Goal: Task Accomplishment & Management: Use online tool/utility

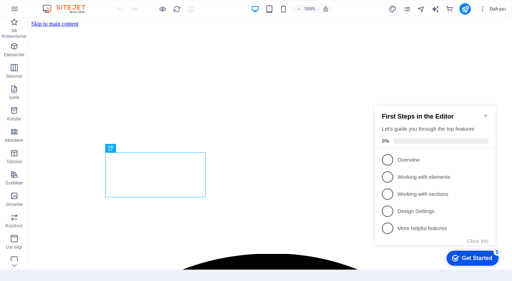
click at [484, 113] on icon "Minimize checklist" at bounding box center [486, 116] width 6 height 6
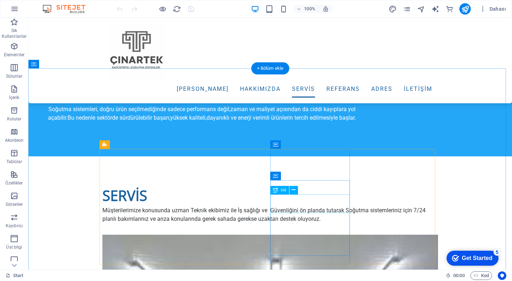
scroll to position [1102, 0]
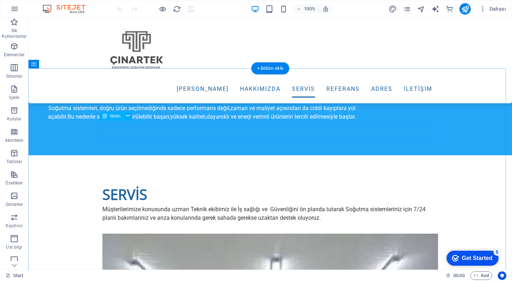
click at [0, 0] on span "Metin" at bounding box center [0, 0] width 0 height 0
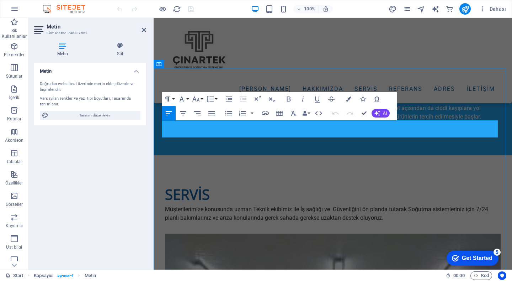
drag, startPoint x: 389, startPoint y: 133, endPoint x: 163, endPoint y: 124, distance: 226.3
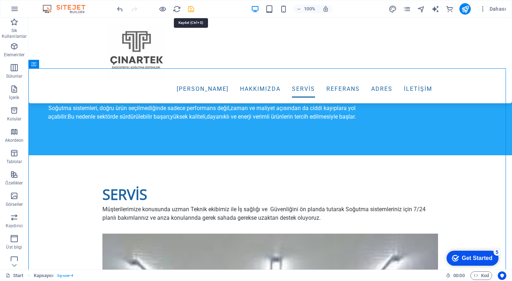
drag, startPoint x: 190, startPoint y: 6, endPoint x: 137, endPoint y: 14, distance: 53.6
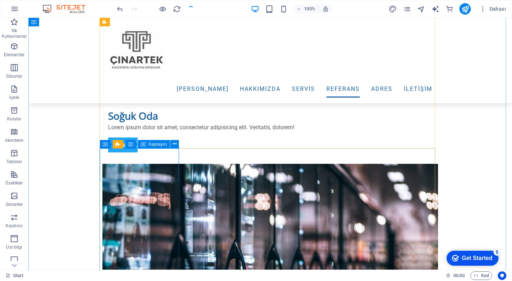
scroll to position [1458, 0]
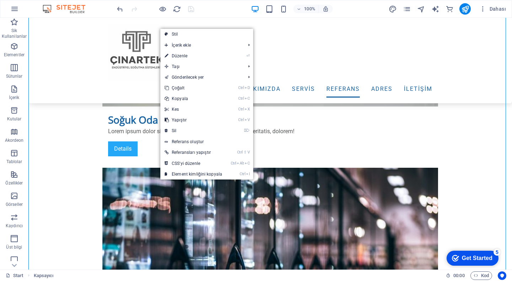
drag, startPoint x: 84, startPoint y: 199, endPoint x: 297, endPoint y: 202, distance: 213.0
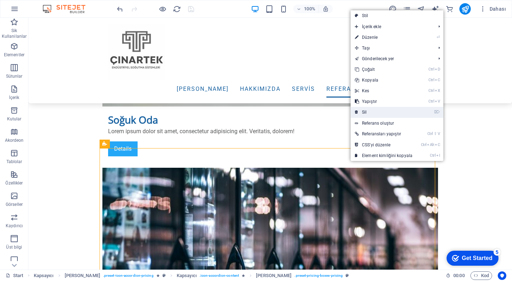
click at [372, 111] on link "⌦ Sil" at bounding box center [384, 112] width 66 height 11
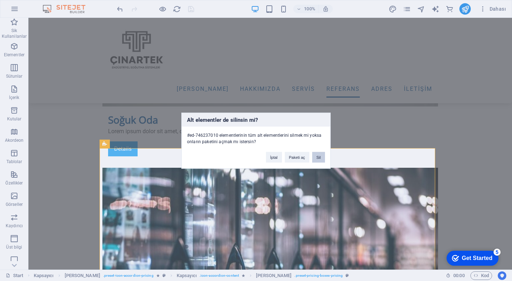
click at [318, 158] on button "Sil" at bounding box center [318, 156] width 13 height 11
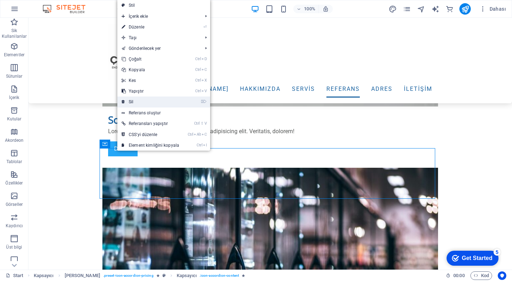
click at [134, 104] on link "⌦ Sil" at bounding box center [150, 101] width 66 height 11
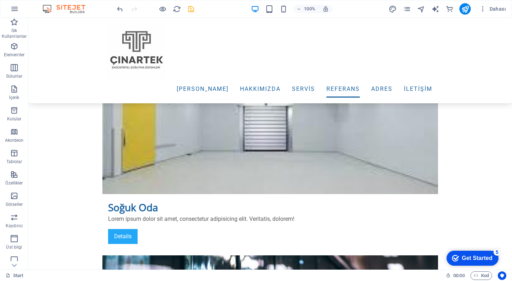
scroll to position [1416, 0]
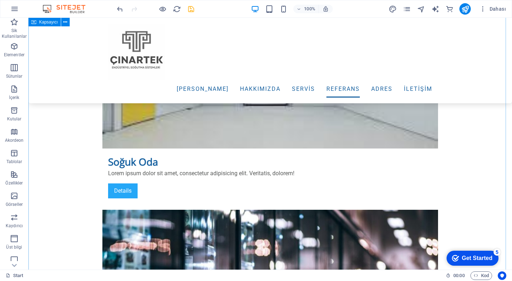
drag, startPoint x: 449, startPoint y: 162, endPoint x: 357, endPoint y: 157, distance: 93.0
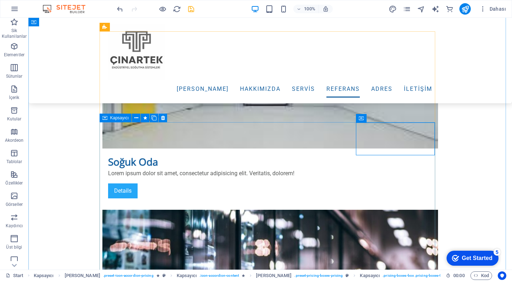
click at [105, 121] on icon at bounding box center [104, 117] width 5 height 9
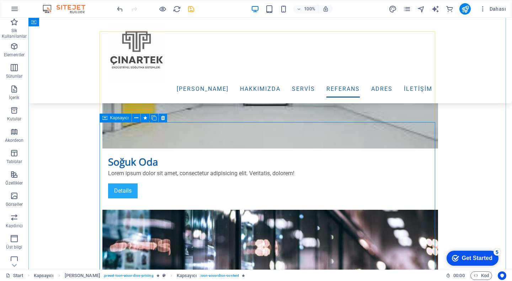
click at [173, 118] on icon at bounding box center [175, 117] width 4 height 7
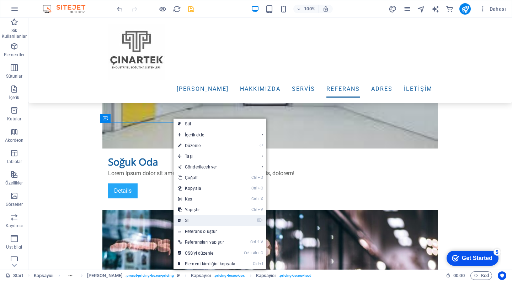
click at [192, 224] on link "⌦ Sil" at bounding box center [207, 220] width 66 height 11
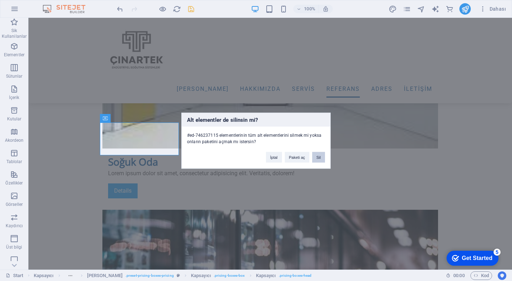
click at [318, 158] on button "Sil" at bounding box center [318, 156] width 13 height 11
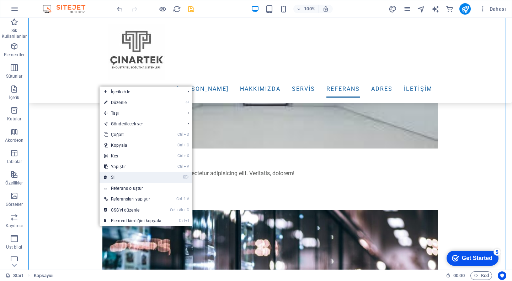
click at [129, 178] on link "⌦ Sil" at bounding box center [133, 177] width 66 height 11
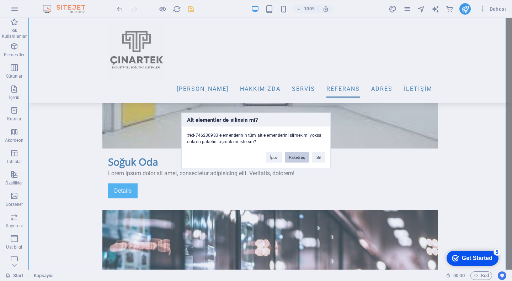
click at [296, 160] on button "Paketi aç" at bounding box center [297, 156] width 25 height 11
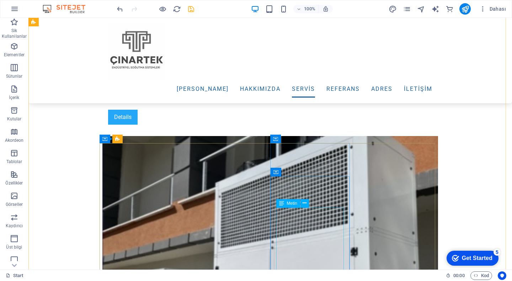
scroll to position [1709, 0]
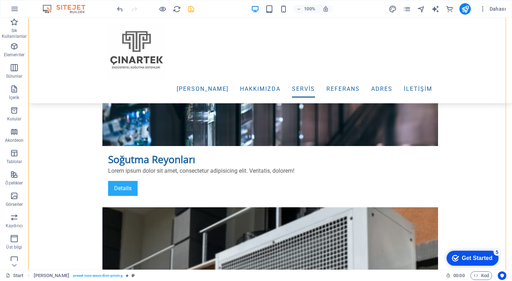
drag, startPoint x: 496, startPoint y: 187, endPoint x: 181, endPoint y: 203, distance: 315.8
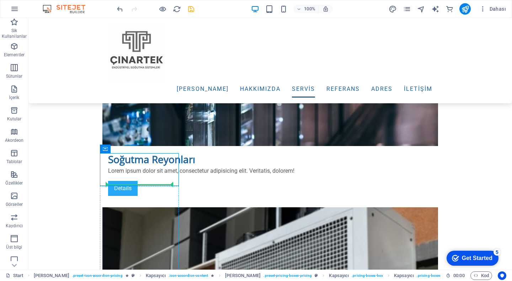
drag, startPoint x: 128, startPoint y: 154, endPoint x: 148, endPoint y: 188, distance: 39.3
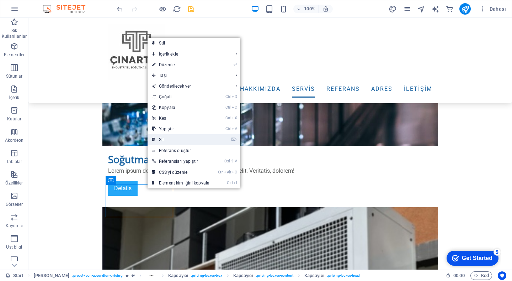
click at [168, 139] on link "⌦ Sil" at bounding box center [181, 139] width 66 height 11
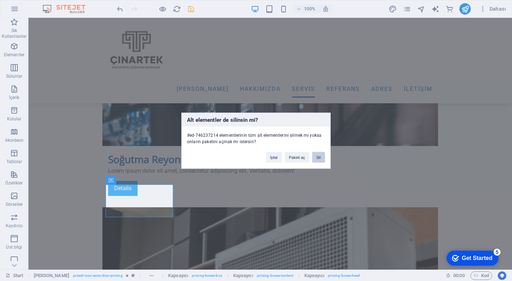
drag, startPoint x: 316, startPoint y: 157, endPoint x: 276, endPoint y: 145, distance: 42.2
click at [316, 157] on button "Sil" at bounding box center [318, 156] width 13 height 11
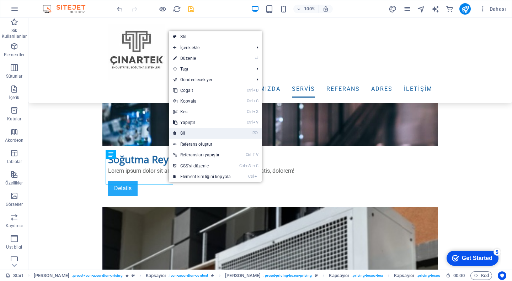
click at [207, 130] on link "⌦ Sil" at bounding box center [202, 133] width 66 height 11
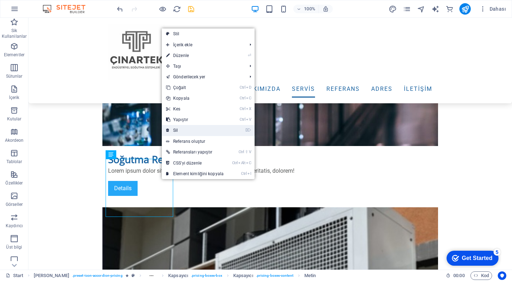
click at [176, 132] on link "⌦ Sil" at bounding box center [195, 130] width 66 height 11
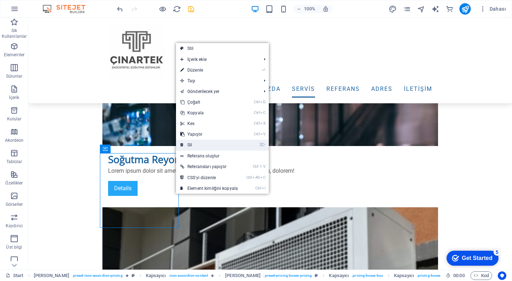
click at [184, 143] on link "⌦ Sil" at bounding box center [209, 144] width 66 height 11
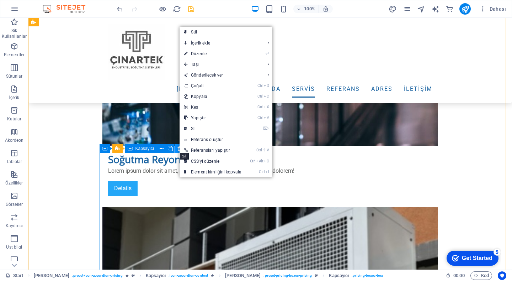
click at [179, 151] on icon at bounding box center [179, 148] width 4 height 7
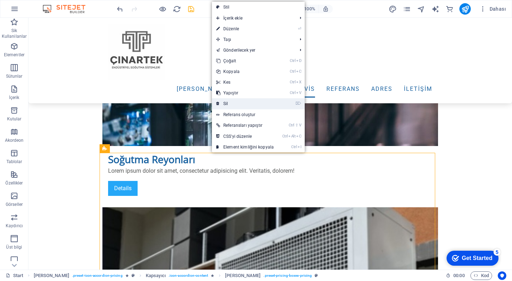
click at [226, 101] on link "⌦ Sil" at bounding box center [245, 103] width 66 height 11
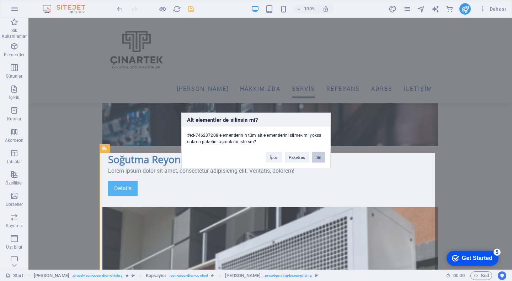
click at [313, 158] on button "Sil" at bounding box center [318, 156] width 13 height 11
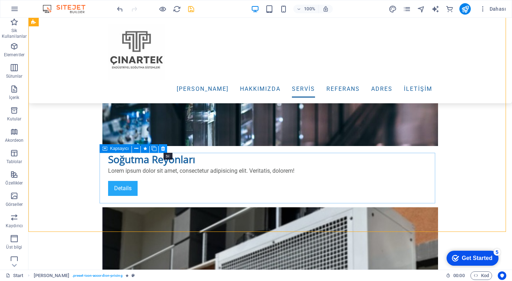
click at [165, 148] on button at bounding box center [163, 148] width 9 height 9
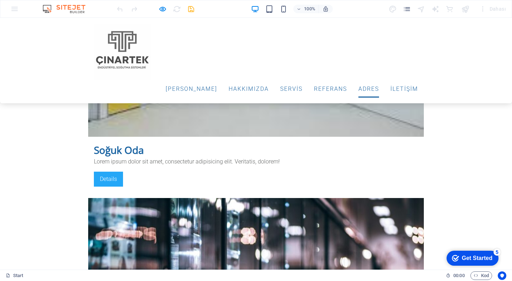
scroll to position [1471, 0]
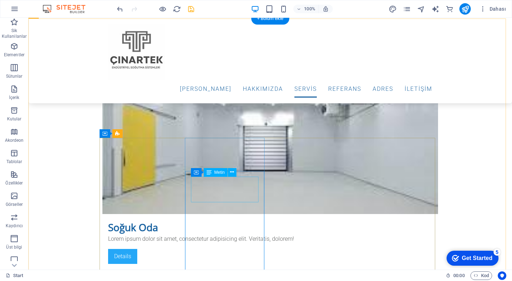
scroll to position [1400, 0]
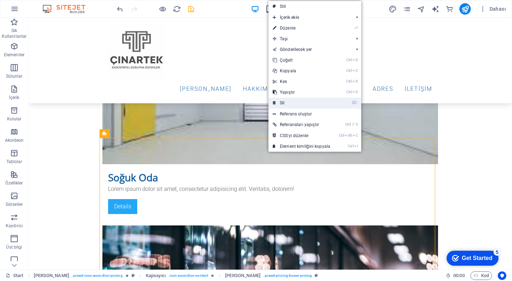
click at [283, 104] on link "⌦ Sil" at bounding box center [301, 102] width 66 height 11
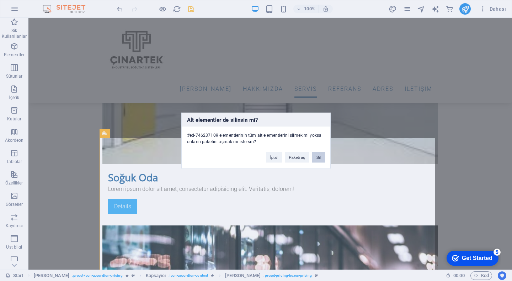
click at [315, 160] on button "Sil" at bounding box center [318, 156] width 13 height 11
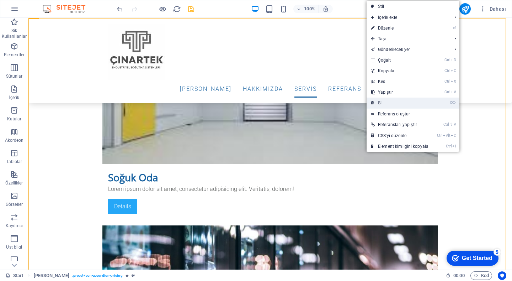
click at [378, 104] on link "⌦ Sil" at bounding box center [400, 102] width 66 height 11
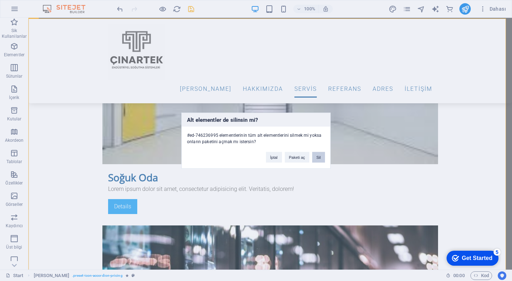
click at [312, 158] on button "Sil" at bounding box center [318, 156] width 13 height 11
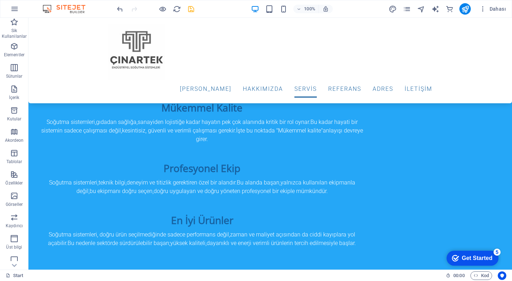
scroll to position [954, 0]
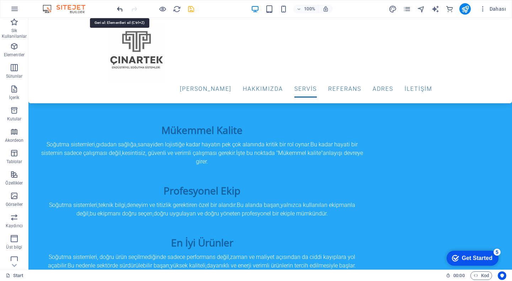
click at [0, 0] on icon "undo" at bounding box center [0, 0] width 0 height 0
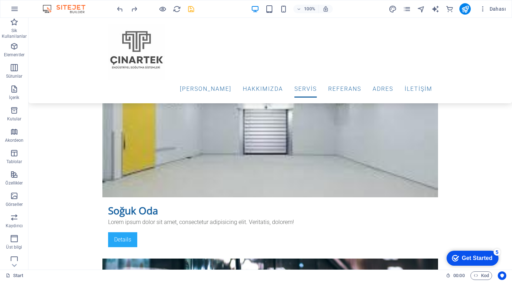
scroll to position [1423, 0]
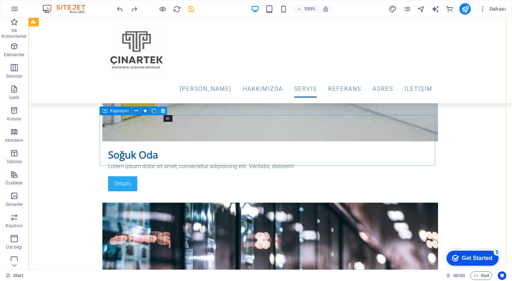
click at [165, 112] on button at bounding box center [163, 110] width 9 height 9
click at [163, 112] on icon at bounding box center [163, 110] width 4 height 7
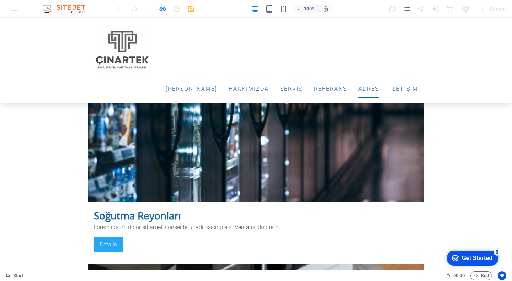
scroll to position [1689, 0]
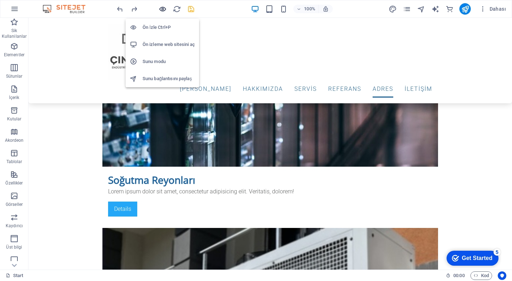
scroll to position [1928, 0]
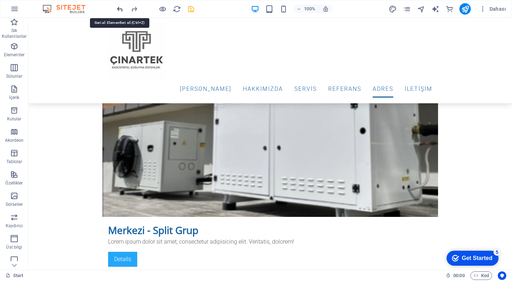
click at [0, 0] on icon "undo" at bounding box center [0, 0] width 0 height 0
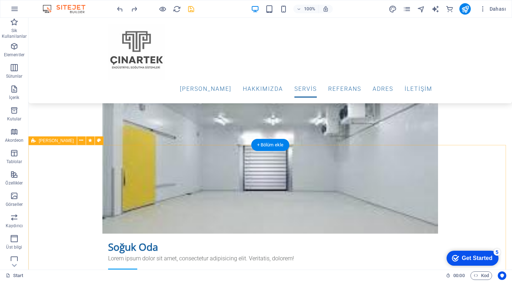
scroll to position [1224, 0]
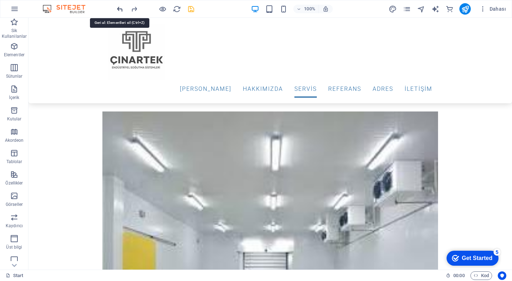
click at [0, 0] on icon "undo" at bounding box center [0, 0] width 0 height 0
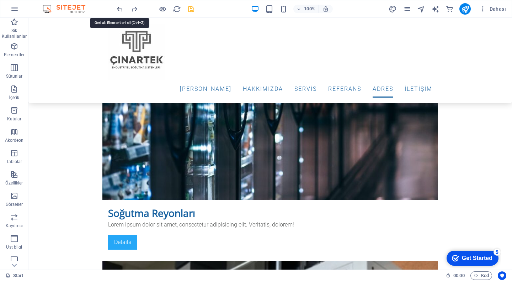
scroll to position [1743, 0]
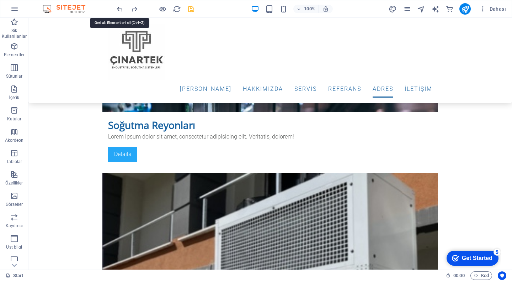
click at [0, 0] on icon "undo" at bounding box center [0, 0] width 0 height 0
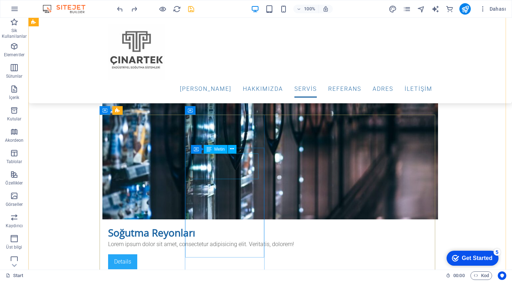
scroll to position [1423, 0]
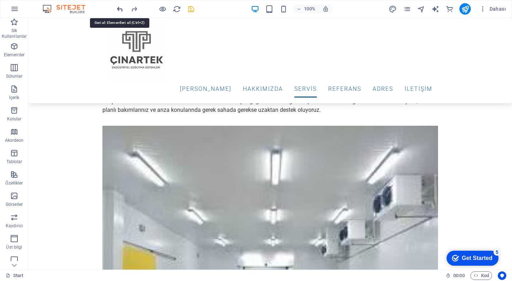
click at [0, 0] on icon "undo" at bounding box center [0, 0] width 0 height 0
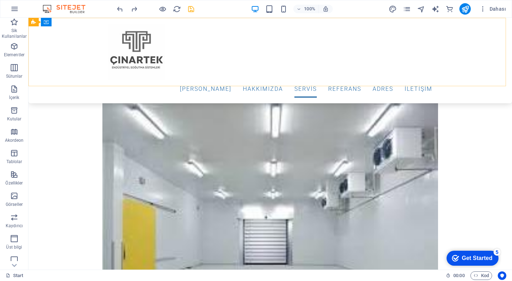
scroll to position [1080, 0]
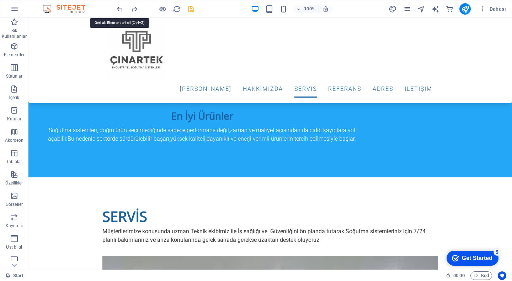
click at [0, 0] on icon "undo" at bounding box center [0, 0] width 0 height 0
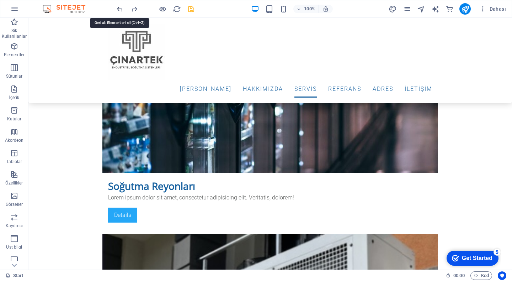
scroll to position [1753, 0]
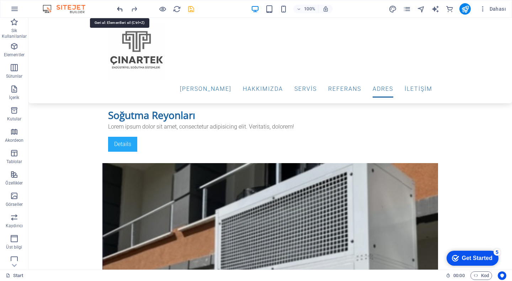
click at [0, 0] on icon "undo" at bounding box center [0, 0] width 0 height 0
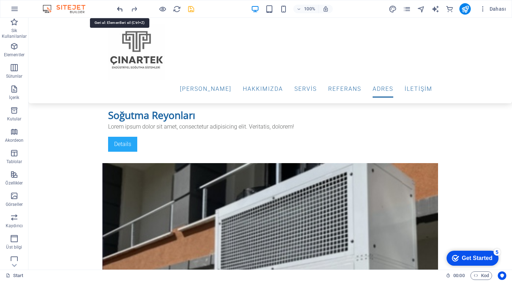
click at [0, 0] on icon "undo" at bounding box center [0, 0] width 0 height 0
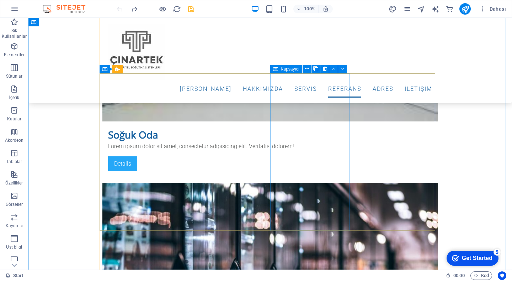
scroll to position [1550, 0]
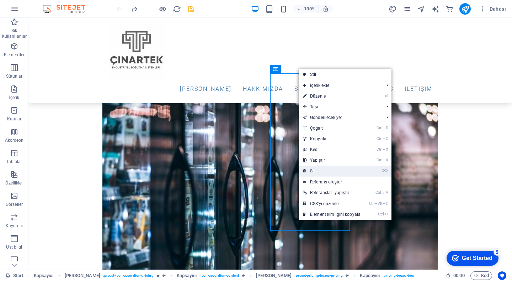
click at [318, 169] on link "⌦ Sil" at bounding box center [332, 170] width 66 height 11
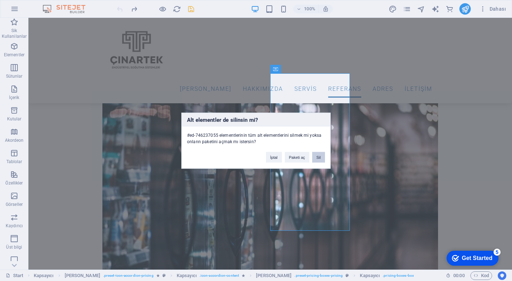
click at [319, 155] on button "Sil" at bounding box center [318, 156] width 13 height 11
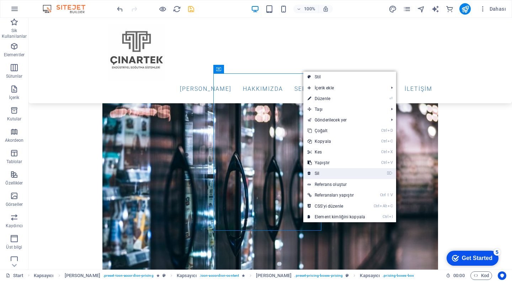
click at [320, 176] on link "⌦ Sil" at bounding box center [336, 173] width 66 height 11
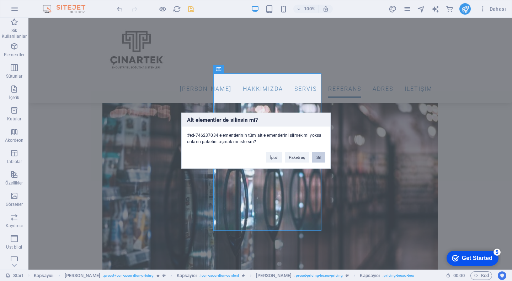
drag, startPoint x: 315, startPoint y: 158, endPoint x: 286, endPoint y: 141, distance: 33.8
click at [315, 158] on button "Sil" at bounding box center [318, 156] width 13 height 11
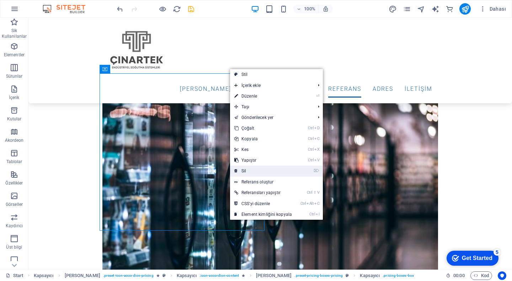
click at [251, 173] on link "⌦ Sil" at bounding box center [263, 170] width 66 height 11
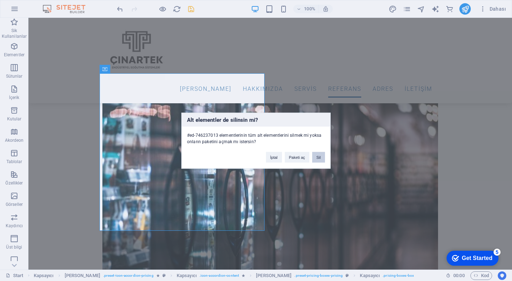
click at [323, 155] on button "Sil" at bounding box center [318, 156] width 13 height 11
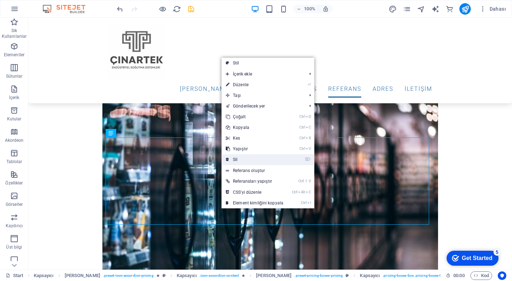
click at [242, 163] on link "⌦ Sil" at bounding box center [255, 159] width 66 height 11
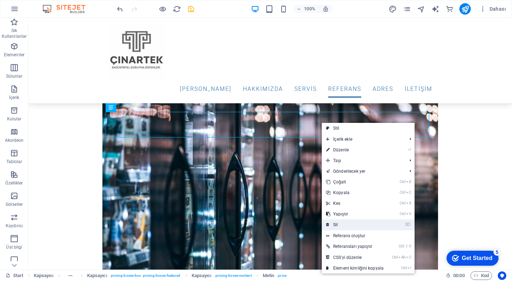
drag, startPoint x: 303, startPoint y: 210, endPoint x: 335, endPoint y: 225, distance: 35.1
click at [335, 225] on link "⌦ Sil" at bounding box center [355, 224] width 66 height 11
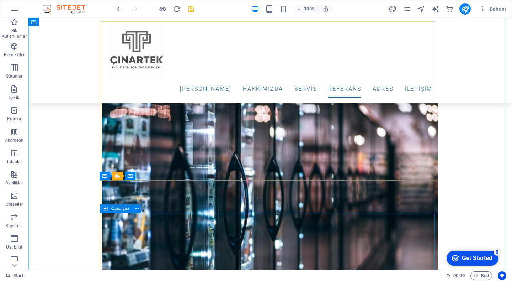
scroll to position [1443, 0]
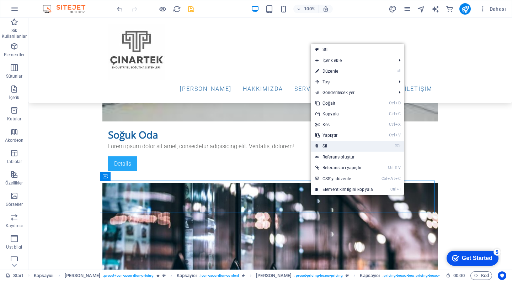
click at [330, 145] on link "⌦ Sil" at bounding box center [344, 145] width 66 height 11
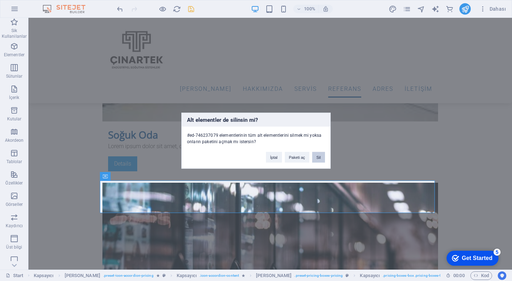
click at [319, 158] on button "Sil" at bounding box center [318, 156] width 13 height 11
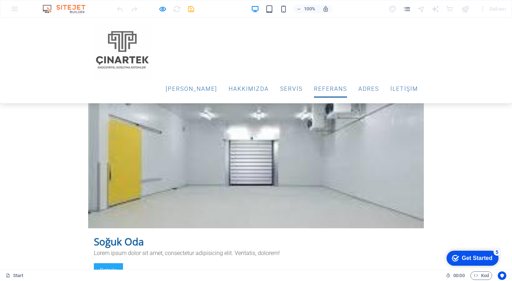
scroll to position [1479, 0]
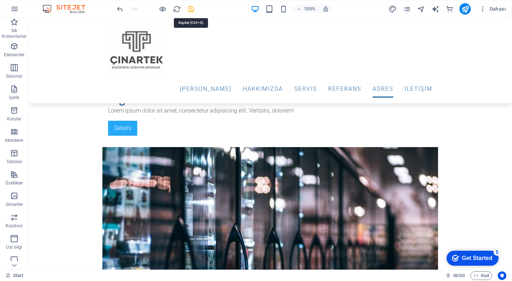
click at [193, 7] on icon "save" at bounding box center [191, 9] width 8 height 8
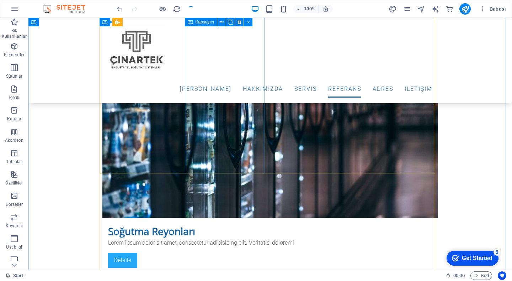
scroll to position [1834, 0]
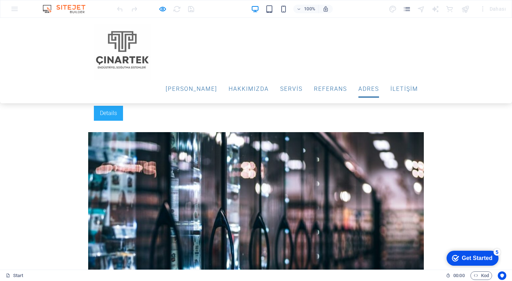
scroll to position [1529, 0]
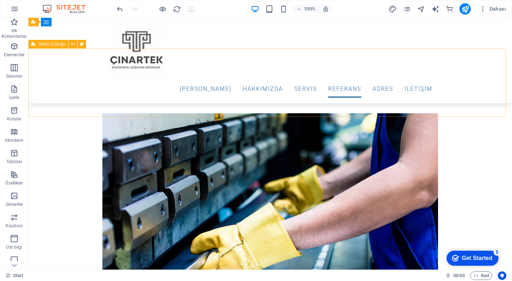
scroll to position [2205, 0]
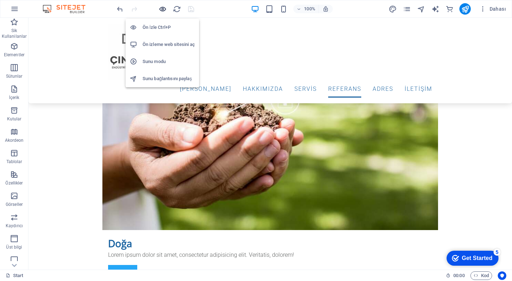
drag, startPoint x: 164, startPoint y: 10, endPoint x: 214, endPoint y: 81, distance: 87.2
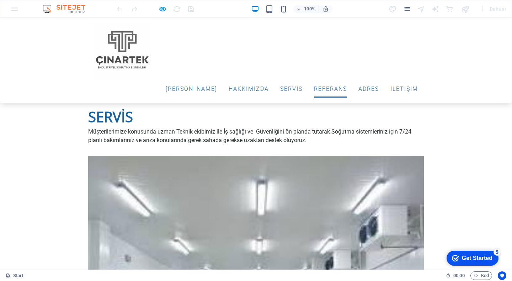
scroll to position [1386, 0]
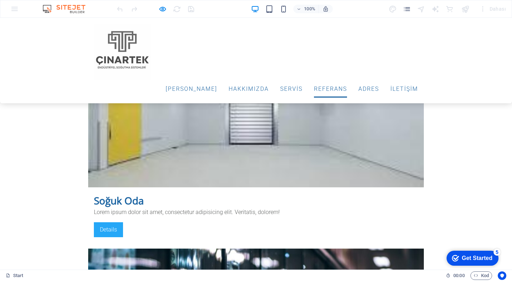
scroll to position [1350, 0]
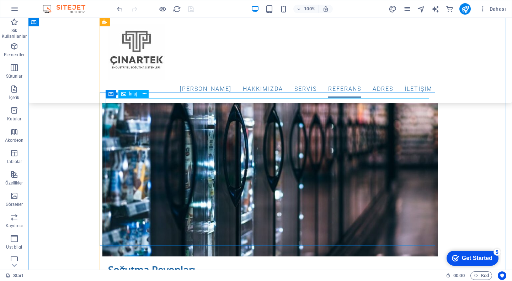
scroll to position [1741, 0]
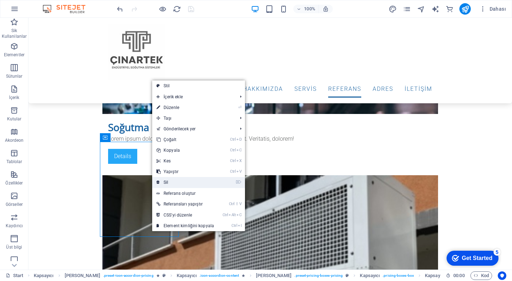
click at [182, 181] on link "⌦ Sil" at bounding box center [185, 182] width 66 height 11
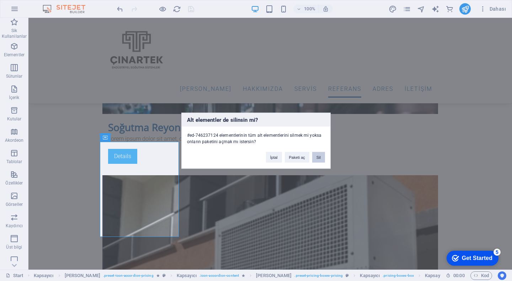
drag, startPoint x: 315, startPoint y: 157, endPoint x: 286, endPoint y: 139, distance: 34.0
click at [315, 157] on button "Sil" at bounding box center [318, 156] width 13 height 11
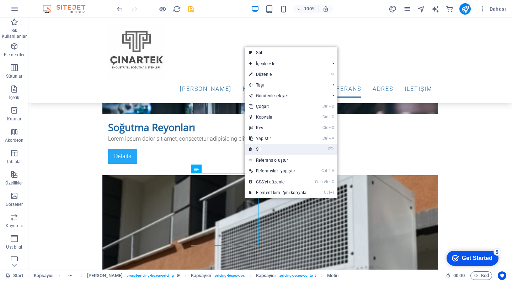
click at [266, 148] on link "⌦ Sil" at bounding box center [278, 149] width 66 height 11
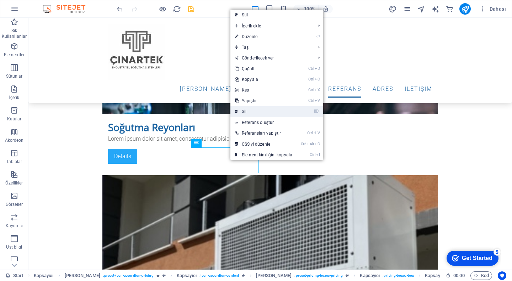
click at [256, 111] on link "⌦ Sil" at bounding box center [263, 111] width 66 height 11
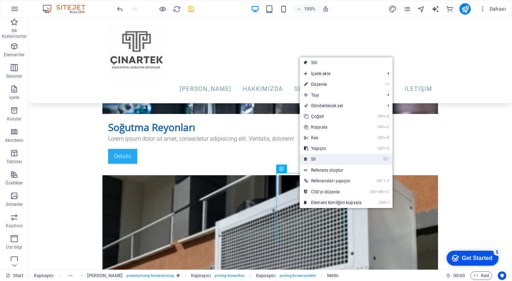
click at [327, 161] on link "⌦ Sil" at bounding box center [333, 159] width 66 height 11
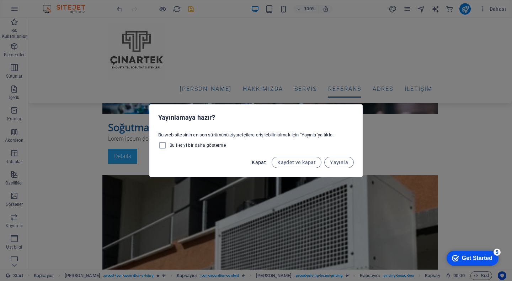
click at [259, 161] on span "Kapat" at bounding box center [259, 162] width 14 height 6
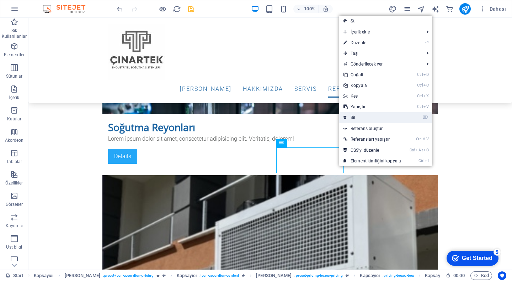
click at [355, 114] on link "⌦ Sil" at bounding box center [372, 117] width 66 height 11
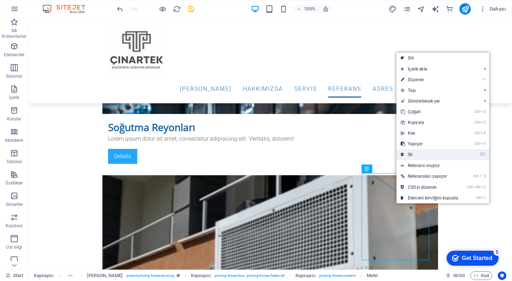
click at [415, 154] on link "⌦ Sil" at bounding box center [429, 154] width 66 height 11
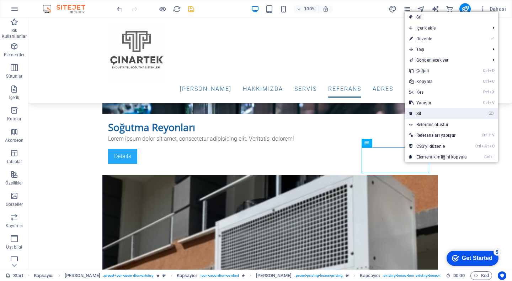
click at [426, 115] on link "⌦ Sil" at bounding box center [438, 113] width 66 height 11
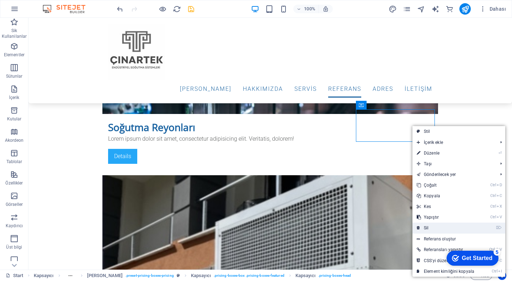
click at [428, 227] on link "⌦ Sil" at bounding box center [445, 227] width 66 height 11
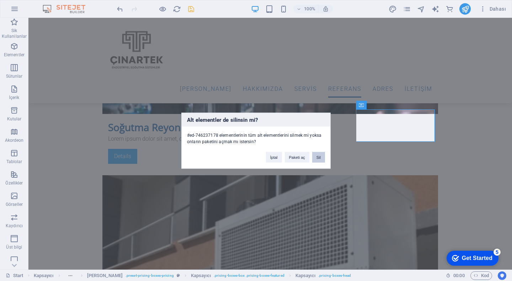
click at [319, 154] on button "Sil" at bounding box center [318, 156] width 13 height 11
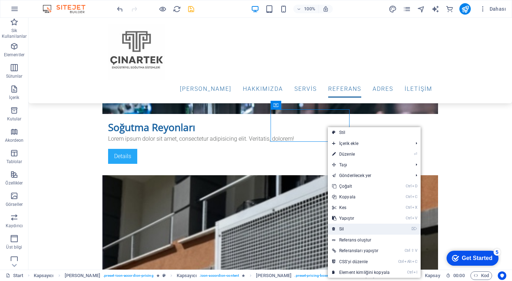
click at [349, 228] on link "⌦ Sil" at bounding box center [361, 228] width 66 height 11
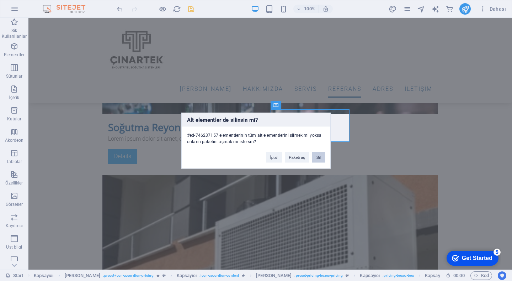
drag, startPoint x: 320, startPoint y: 154, endPoint x: 282, endPoint y: 138, distance: 41.1
click at [320, 154] on button "Sil" at bounding box center [318, 156] width 13 height 11
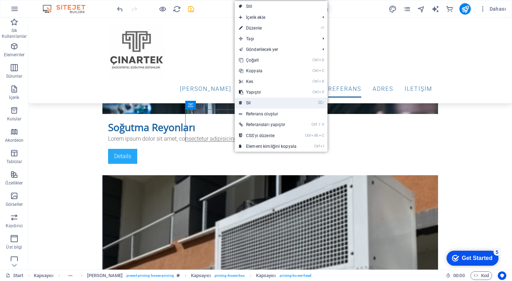
click at [254, 107] on link "⌦ Sil" at bounding box center [268, 102] width 66 height 11
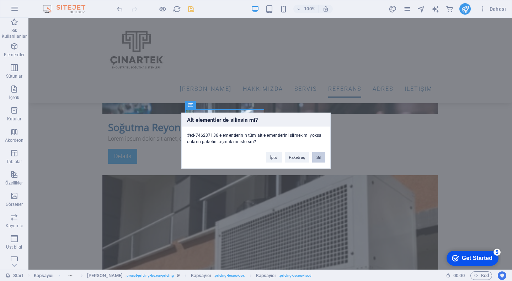
drag, startPoint x: 314, startPoint y: 158, endPoint x: 280, endPoint y: 140, distance: 38.3
click at [314, 158] on button "Sil" at bounding box center [318, 156] width 13 height 11
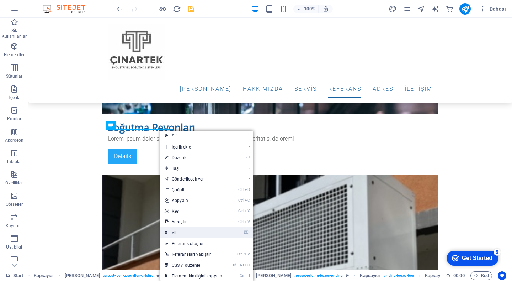
click at [175, 228] on link "⌦ Sil" at bounding box center [193, 232] width 66 height 11
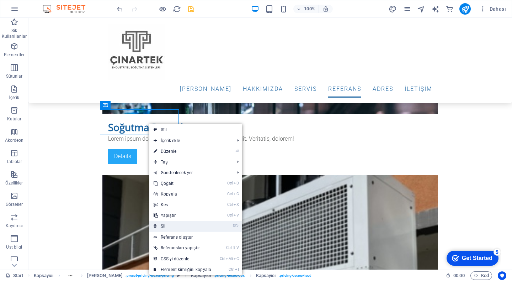
click at [172, 228] on link "⌦ Sil" at bounding box center [182, 225] width 66 height 11
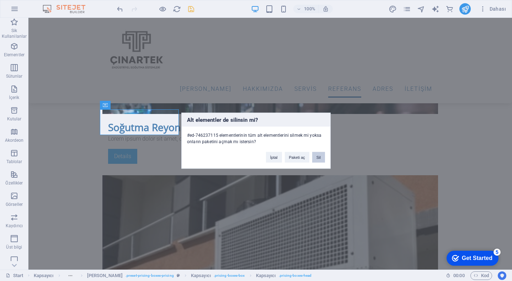
click at [313, 159] on button "Sil" at bounding box center [318, 156] width 13 height 11
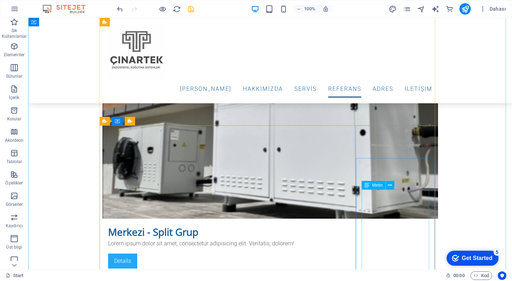
scroll to position [1997, 0]
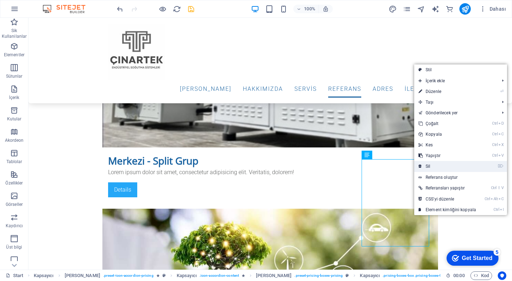
click at [439, 164] on link "⌦ Sil" at bounding box center [447, 166] width 66 height 11
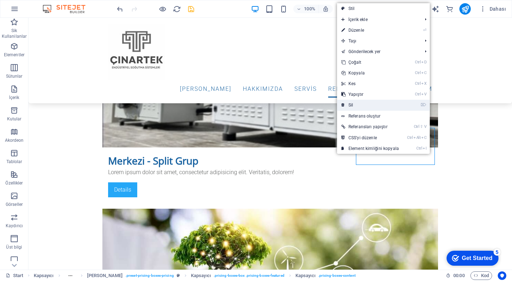
click at [355, 102] on link "⌦ Sil" at bounding box center [370, 105] width 66 height 11
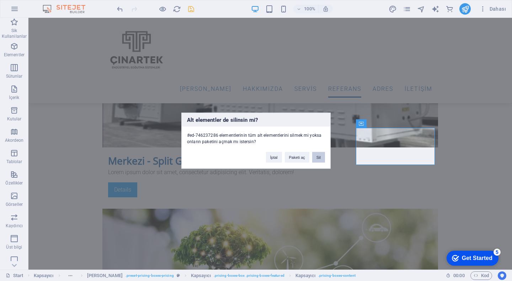
drag, startPoint x: 323, startPoint y: 156, endPoint x: 300, endPoint y: 132, distance: 33.2
click at [323, 156] on button "Sil" at bounding box center [318, 156] width 13 height 11
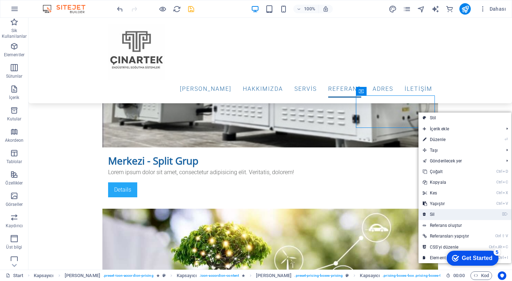
click at [434, 216] on link "⌦ Sil" at bounding box center [452, 214] width 66 height 11
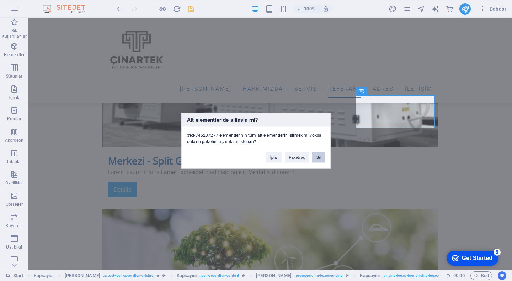
drag, startPoint x: 321, startPoint y: 159, endPoint x: 293, endPoint y: 141, distance: 33.7
click at [321, 159] on button "Sil" at bounding box center [318, 156] width 13 height 11
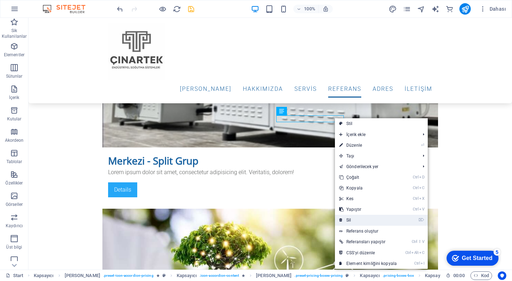
click at [352, 219] on link "⌦ Sil" at bounding box center [368, 219] width 66 height 11
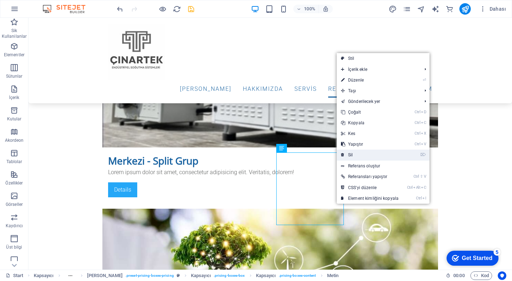
click at [355, 154] on link "⌦ Sil" at bounding box center [370, 154] width 66 height 11
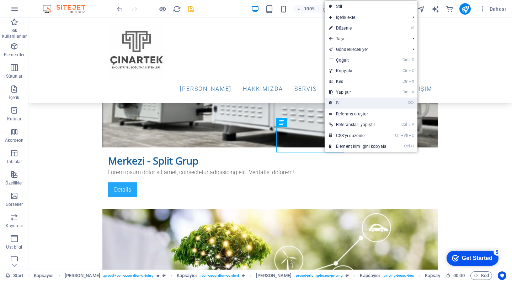
drag, startPoint x: 348, startPoint y: 102, endPoint x: 319, endPoint y: 84, distance: 33.5
click at [348, 102] on link "⌦ Sil" at bounding box center [358, 102] width 66 height 11
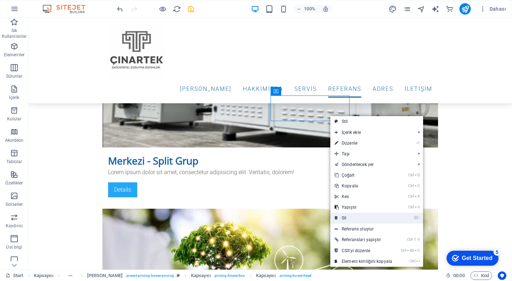
click at [355, 218] on link "⌦ Sil" at bounding box center [363, 217] width 66 height 11
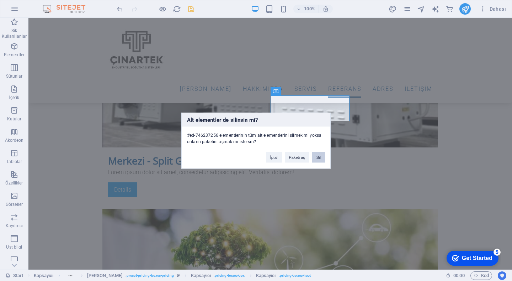
click at [322, 156] on button "Sil" at bounding box center [318, 156] width 13 height 11
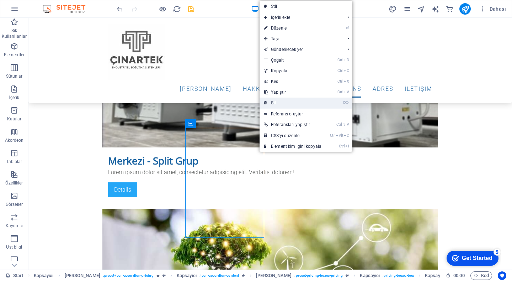
click at [275, 103] on link "⌦ Sil" at bounding box center [293, 102] width 66 height 11
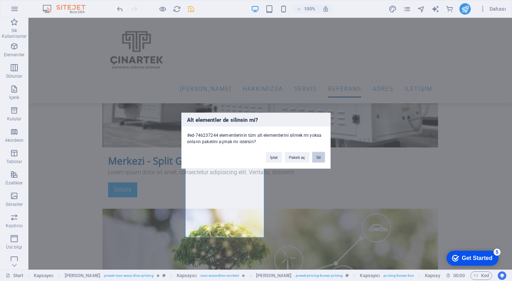
click at [320, 155] on button "Sil" at bounding box center [318, 156] width 13 height 11
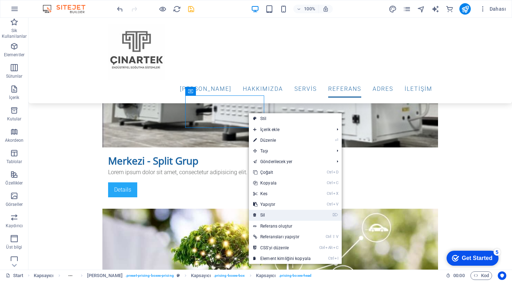
click at [271, 217] on link "⌦ Sil" at bounding box center [282, 214] width 66 height 11
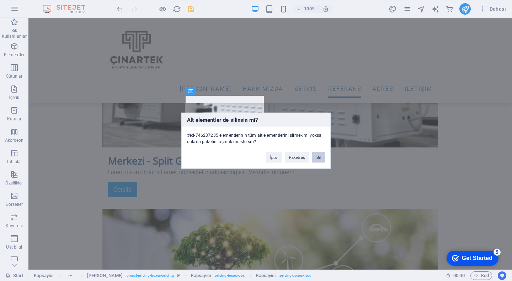
drag, startPoint x: 316, startPoint y: 157, endPoint x: 284, endPoint y: 141, distance: 35.6
click at [316, 157] on button "Sil" at bounding box center [318, 156] width 13 height 11
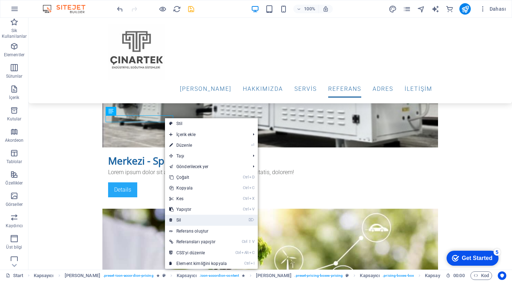
click at [192, 218] on link "⌦ Sil" at bounding box center [198, 219] width 66 height 11
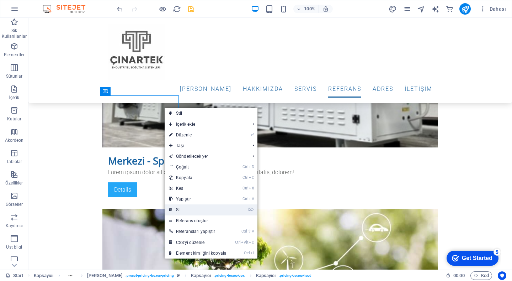
click at [185, 211] on link "⌦ Sil" at bounding box center [198, 209] width 66 height 11
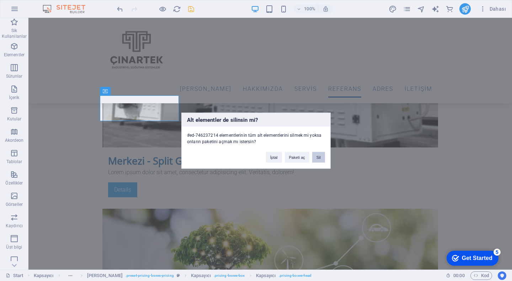
click at [319, 160] on button "Sil" at bounding box center [318, 156] width 13 height 11
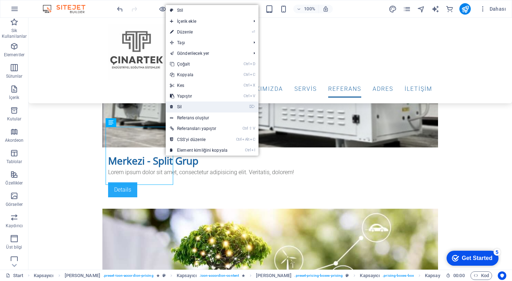
click at [185, 105] on link "⌦ Sil" at bounding box center [199, 106] width 66 height 11
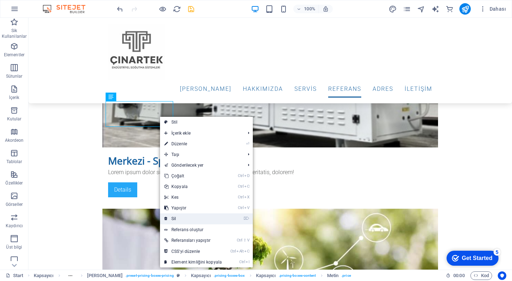
click at [175, 217] on link "⌦ Sil" at bounding box center [193, 218] width 66 height 11
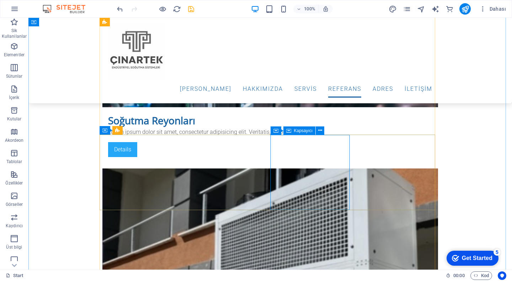
scroll to position [1712, 0]
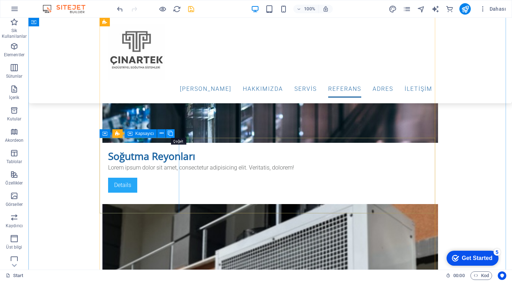
click at [171, 135] on icon at bounding box center [170, 132] width 5 height 7
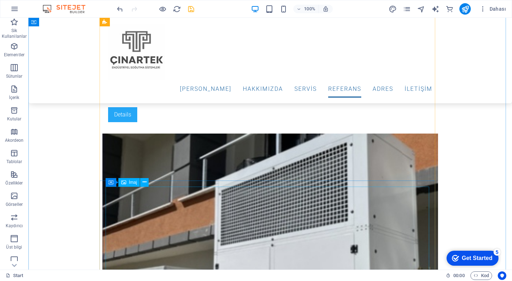
scroll to position [1819, 0]
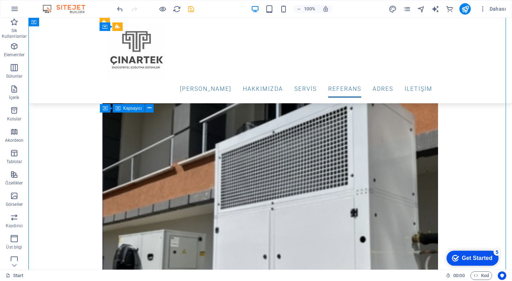
drag, startPoint x: 348, startPoint y: 139, endPoint x: 354, endPoint y: 78, distance: 61.5
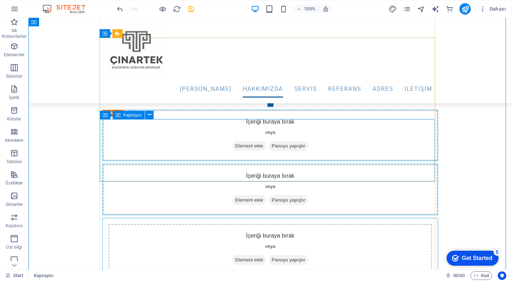
scroll to position [617, 0]
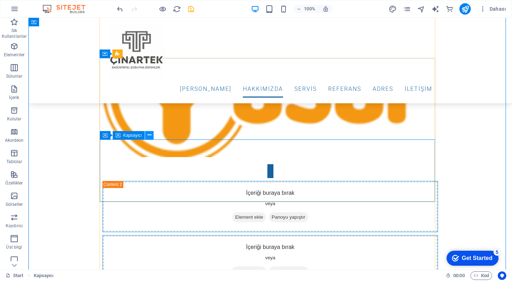
click at [146, 137] on button at bounding box center [149, 135] width 9 height 9
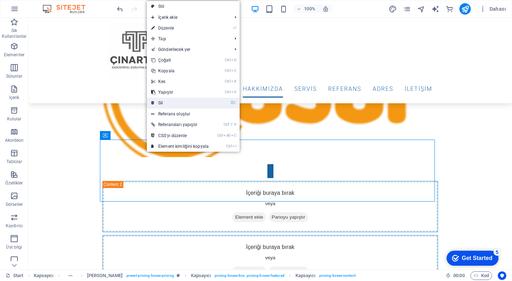
click at [161, 103] on link "⌦ Sil" at bounding box center [180, 102] width 66 height 11
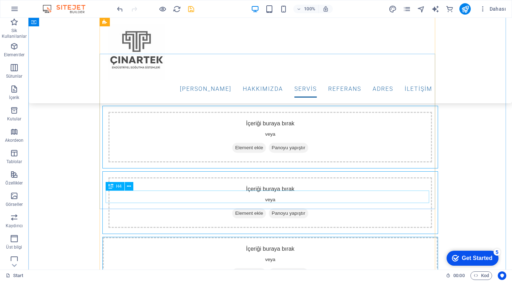
scroll to position [759, 0]
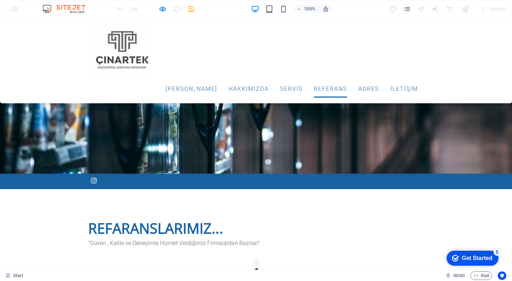
scroll to position [128, 0]
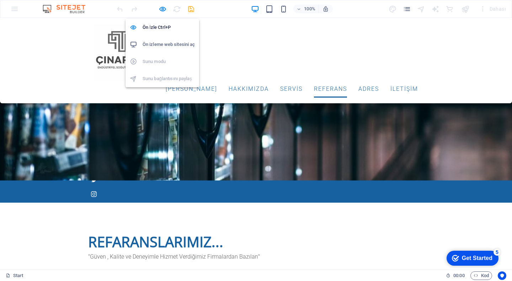
click at [160, 4] on div at bounding box center [156, 8] width 80 height 11
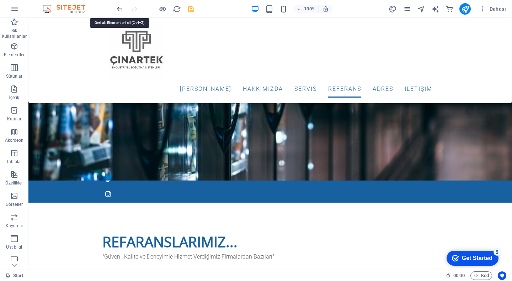
click at [0, 0] on icon "undo" at bounding box center [0, 0] width 0 height 0
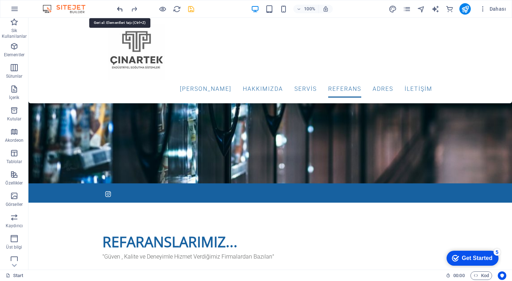
scroll to position [643, 0]
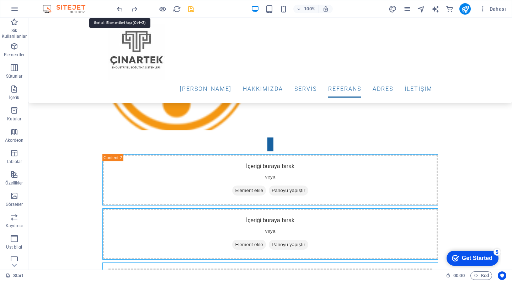
click at [0, 0] on icon "undo" at bounding box center [0, 0] width 0 height 0
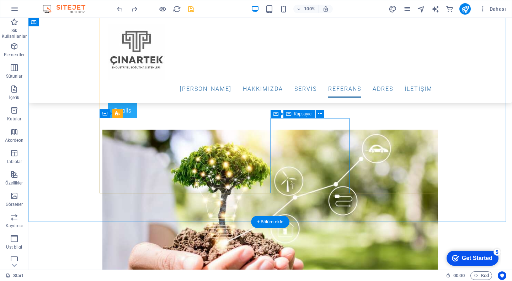
scroll to position [1792, 0]
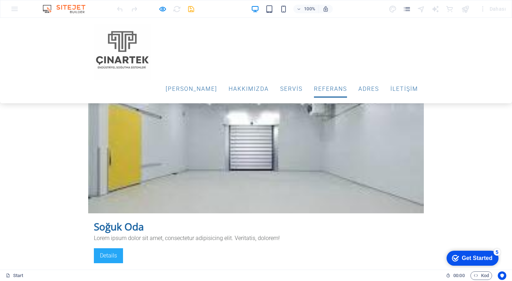
scroll to position [1422, 0]
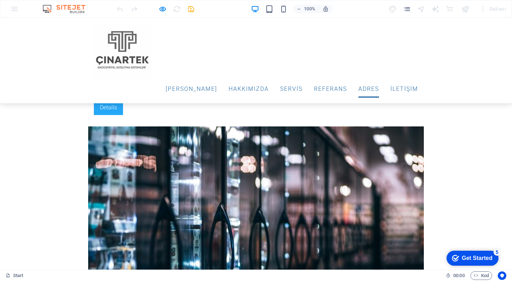
scroll to position [1565, 0]
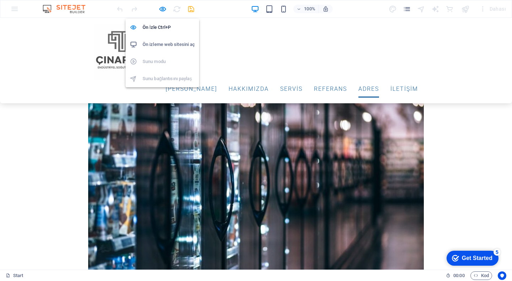
click at [162, 13] on div "Ön İzle Ctrl+P Ön izleme web sitesini aç Sunu modu Sunu bağlantısını paylaş" at bounding box center [163, 50] width 74 height 74
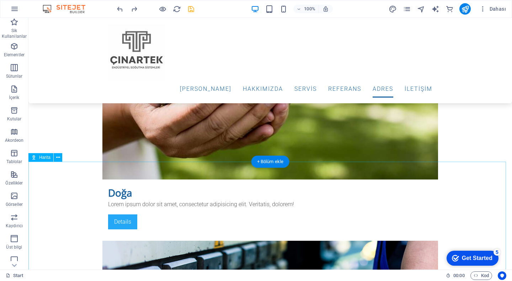
scroll to position [2362, 0]
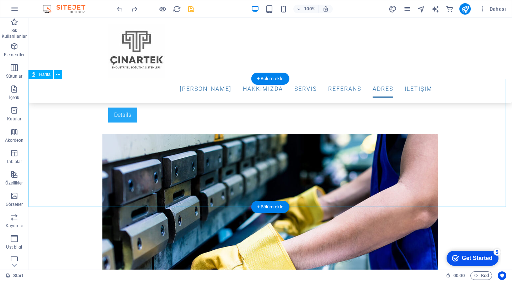
select select "2"
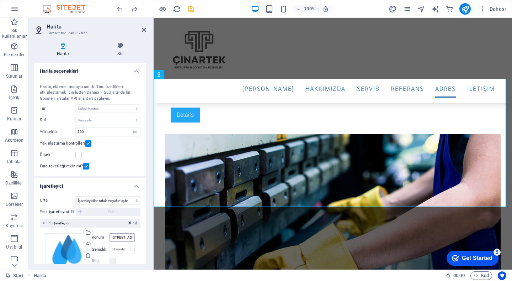
scroll to position [16, 0]
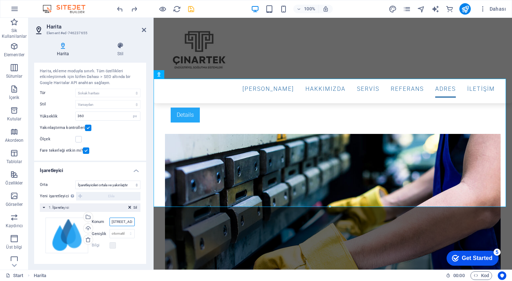
click at [131, 222] on input "[STREET_ADDRESS][US_STATE]" at bounding box center [122, 221] width 25 height 9
click at [131, 220] on input ", NY 10026" at bounding box center [122, 221] width 25 height 9
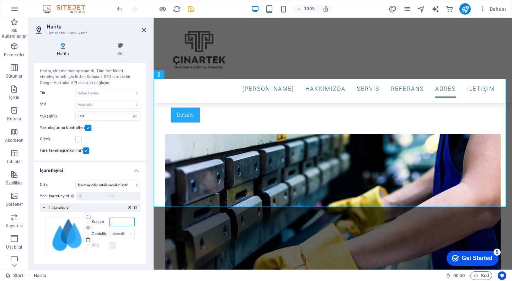
type input ","
type input "t"
type input "Tuzla plus"
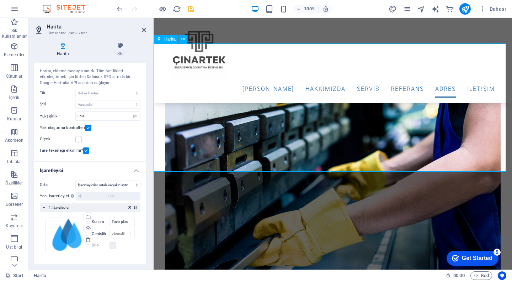
scroll to position [2362, 0]
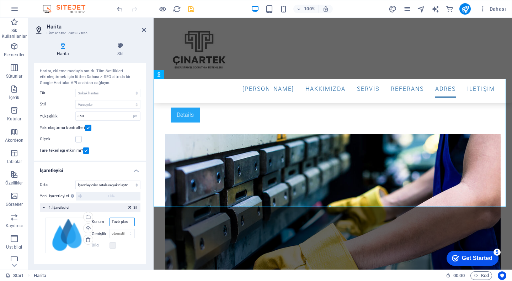
click at [128, 223] on input "Tuzla plus" at bounding box center [122, 221] width 25 height 9
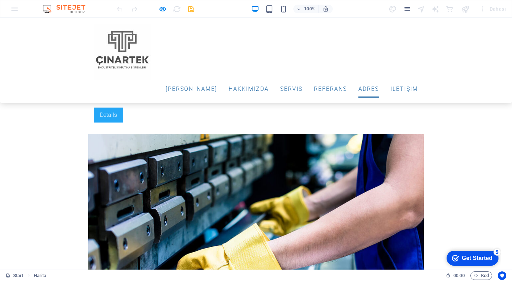
scroll to position [1653, 0]
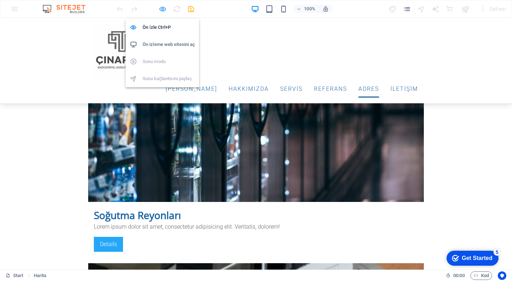
select select "2"
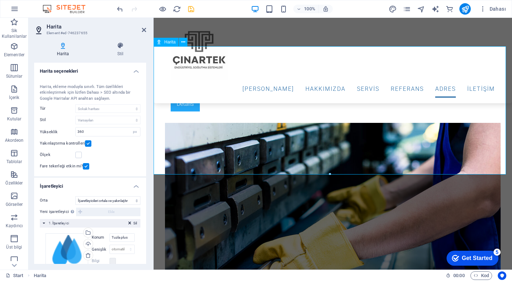
scroll to position [2362, 0]
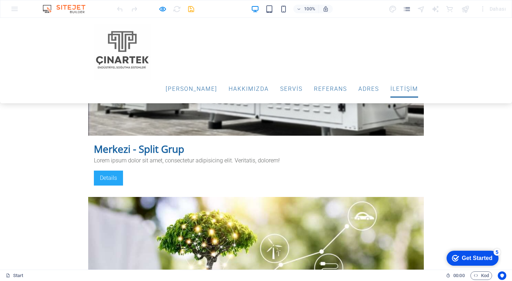
scroll to position [2012, 0]
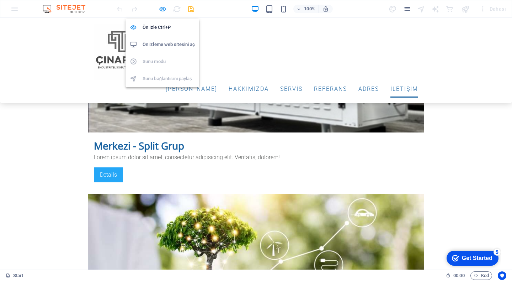
select select "2"
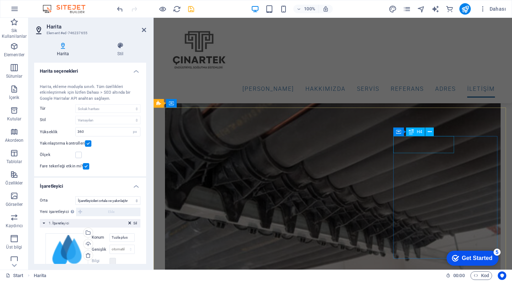
scroll to position [2734, 0]
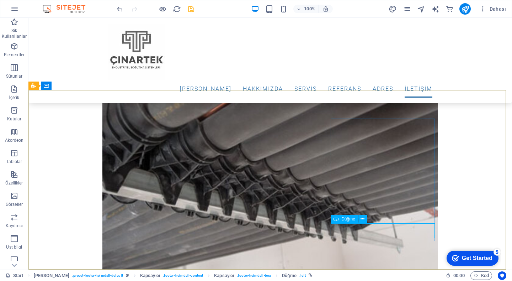
click at [346, 218] on span "Düğme" at bounding box center [348, 219] width 14 height 4
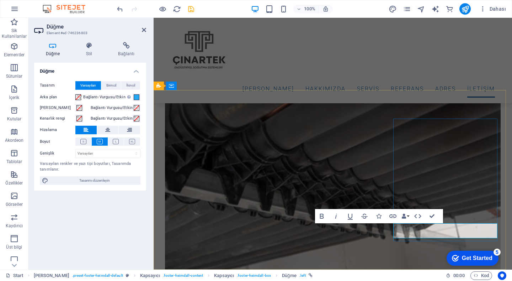
click at [394, 218] on icon "button" at bounding box center [393, 216] width 9 height 9
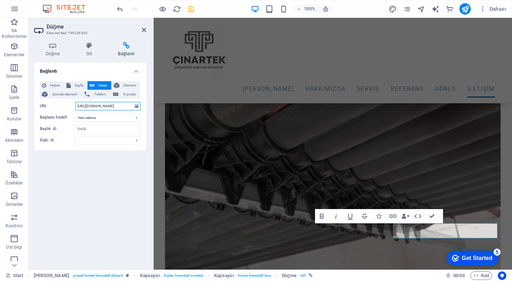
click at [127, 106] on input "[URL][DOMAIN_NAME]" at bounding box center [107, 106] width 65 height 9
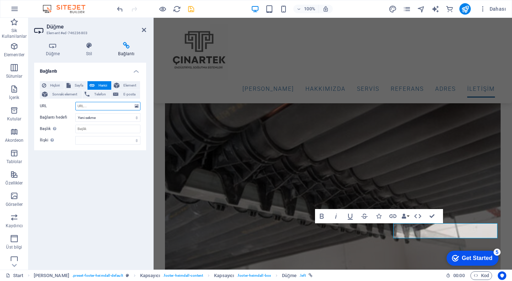
scroll to position [0, 0]
paste input "[URL][DOMAIN_NAME][PERSON_NAME]"
type input "[URL][DOMAIN_NAME][PERSON_NAME]"
click at [195, 11] on icon "save" at bounding box center [191, 9] width 8 height 8
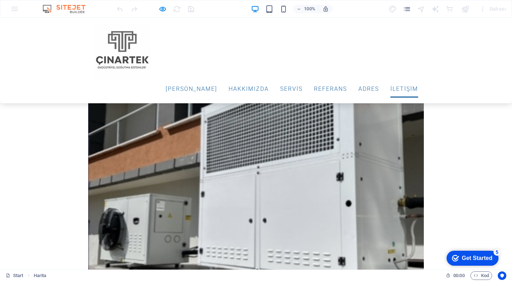
scroll to position [2026, 0]
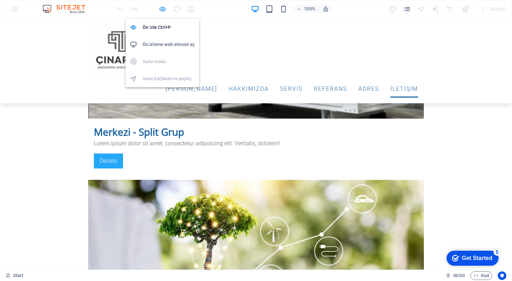
select select "2"
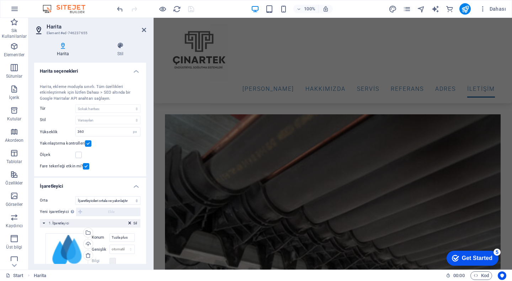
scroll to position [2721, 0]
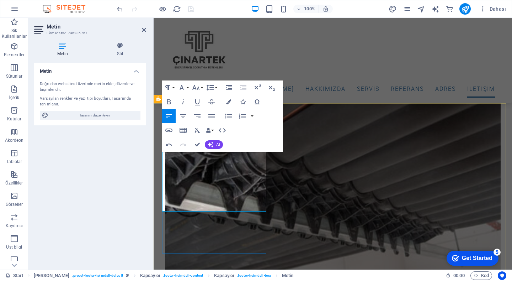
drag, startPoint x: 182, startPoint y: 167, endPoint x: 179, endPoint y: 164, distance: 3.8
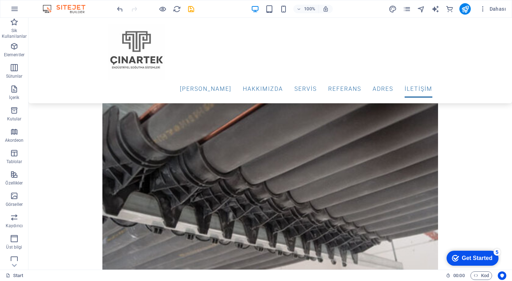
scroll to position [2733, 0]
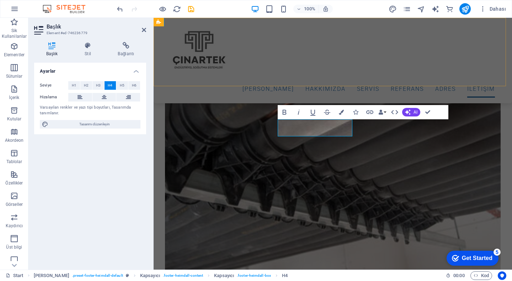
click at [363, 75] on div "[PERSON_NAME] Hakkımızda ServİS REFERANS ADRES İLETİŞİM" at bounding box center [333, 60] width 358 height 85
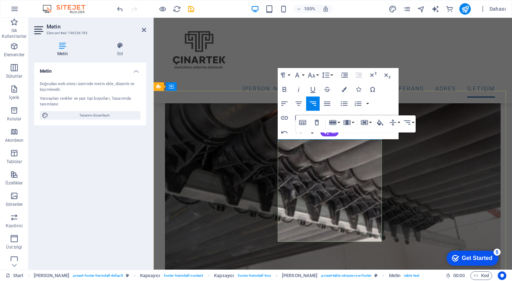
drag, startPoint x: 351, startPoint y: 147, endPoint x: 381, endPoint y: 149, distance: 30.3
copy td "8:00 -18:00"
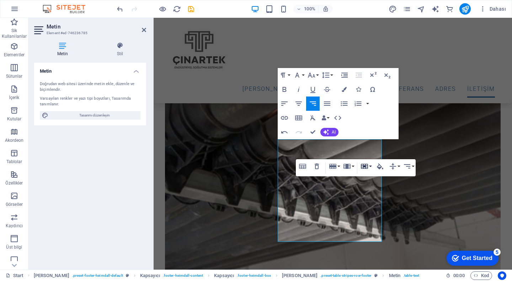
click at [363, 173] on button "Cell" at bounding box center [366, 166] width 14 height 14
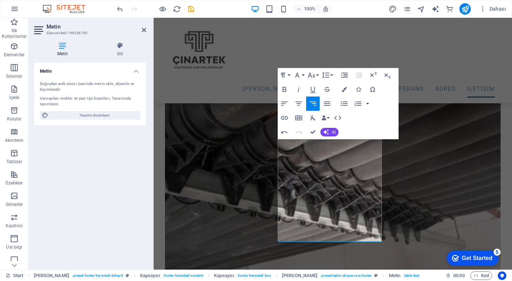
drag, startPoint x: 515, startPoint y: 198, endPoint x: 362, endPoint y: 181, distance: 153.9
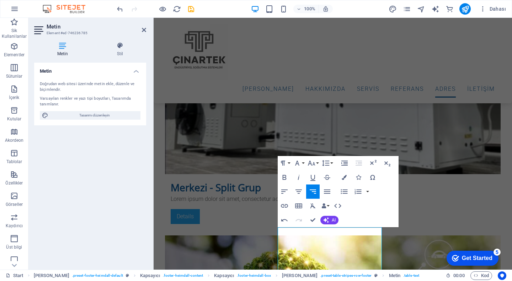
scroll to position [2734, 0]
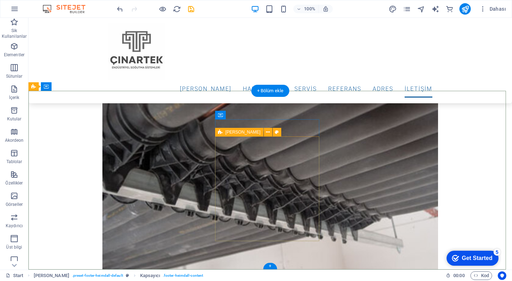
scroll to position [2733, 0]
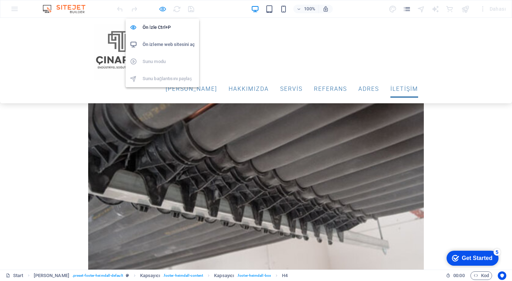
scroll to position [2025, 0]
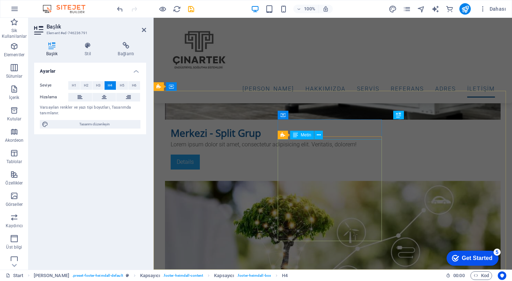
scroll to position [2733, 0]
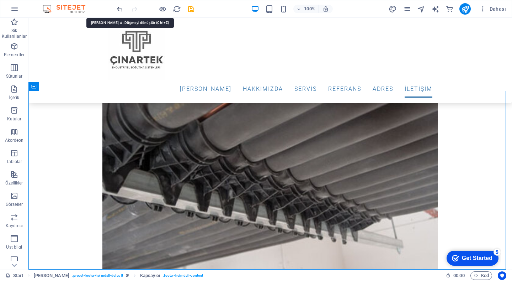
click at [0, 0] on icon "undo" at bounding box center [0, 0] width 0 height 0
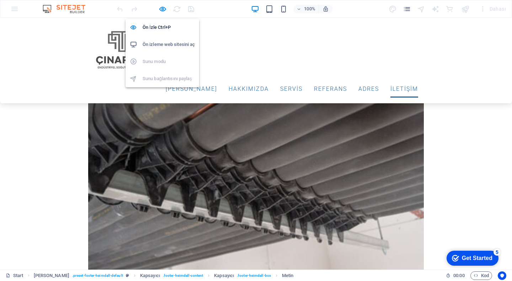
scroll to position [2025, 0]
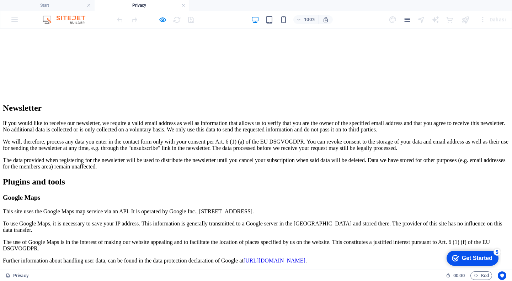
scroll to position [1909, 0]
drag, startPoint x: 494, startPoint y: 228, endPoint x: 497, endPoint y: 236, distance: 8.8
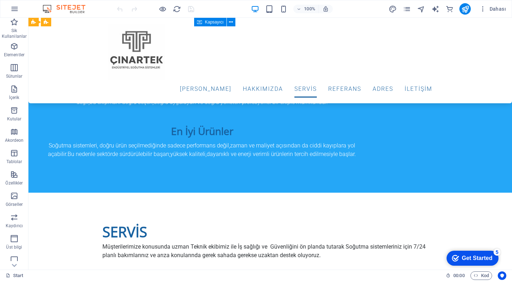
scroll to position [1067, 0]
